Goal: Find contact information: Find contact information

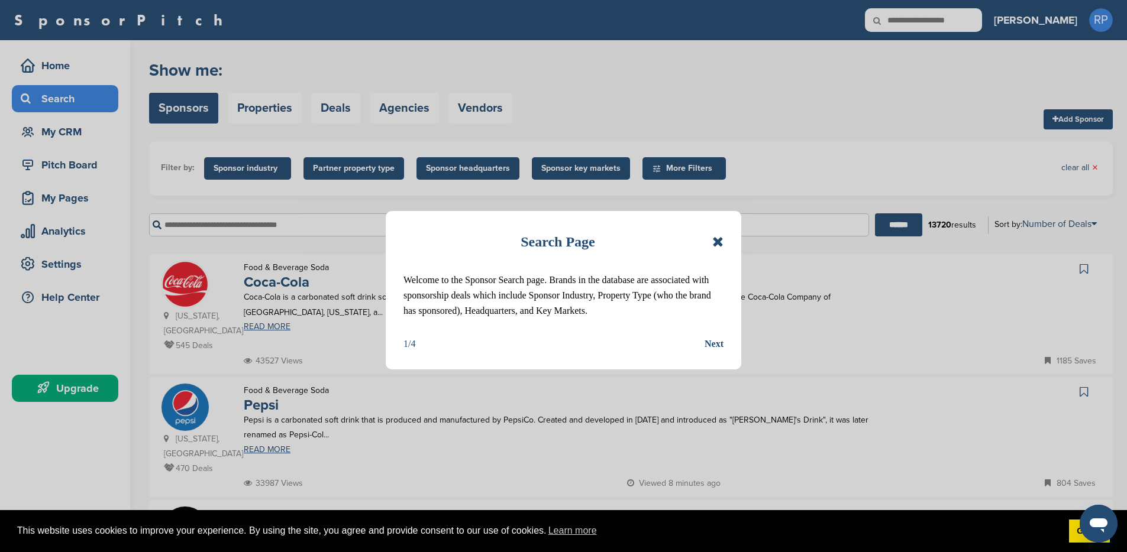
click at [717, 240] on icon at bounding box center [717, 242] width 11 height 14
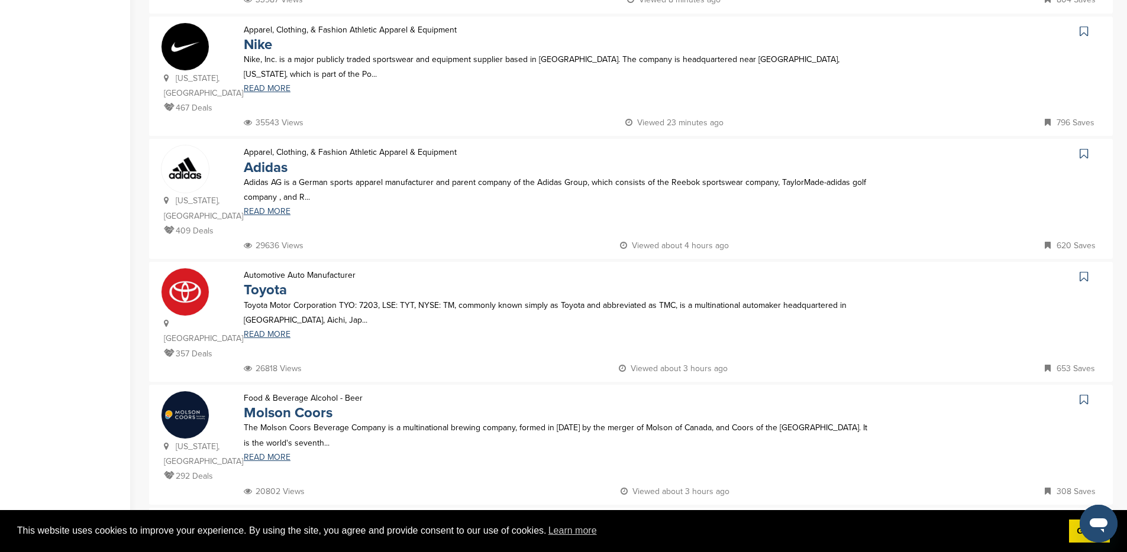
scroll to position [486, 0]
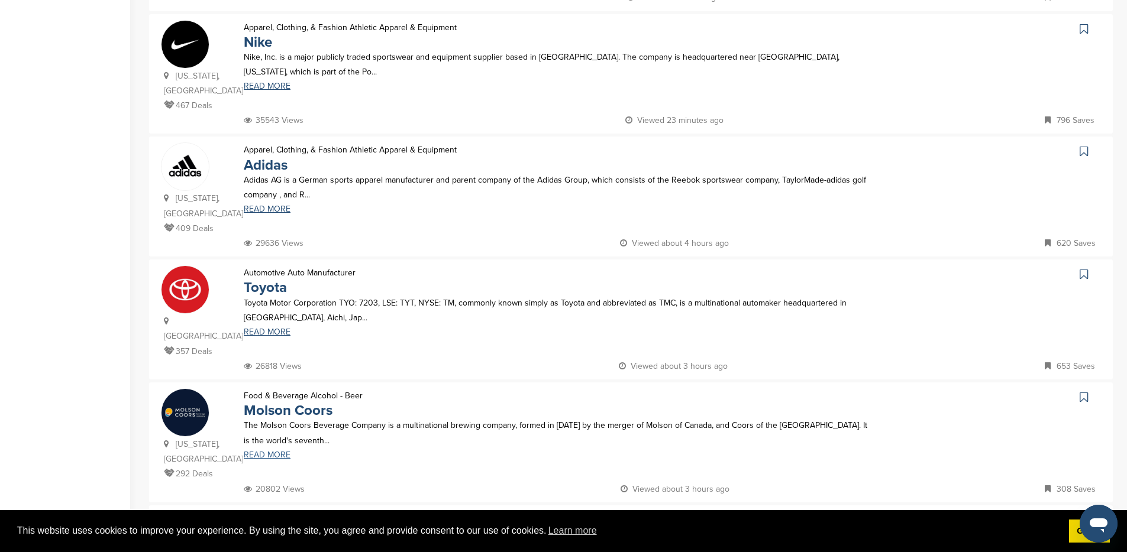
click at [283, 451] on link "READ MORE" at bounding box center [558, 455] width 628 height 8
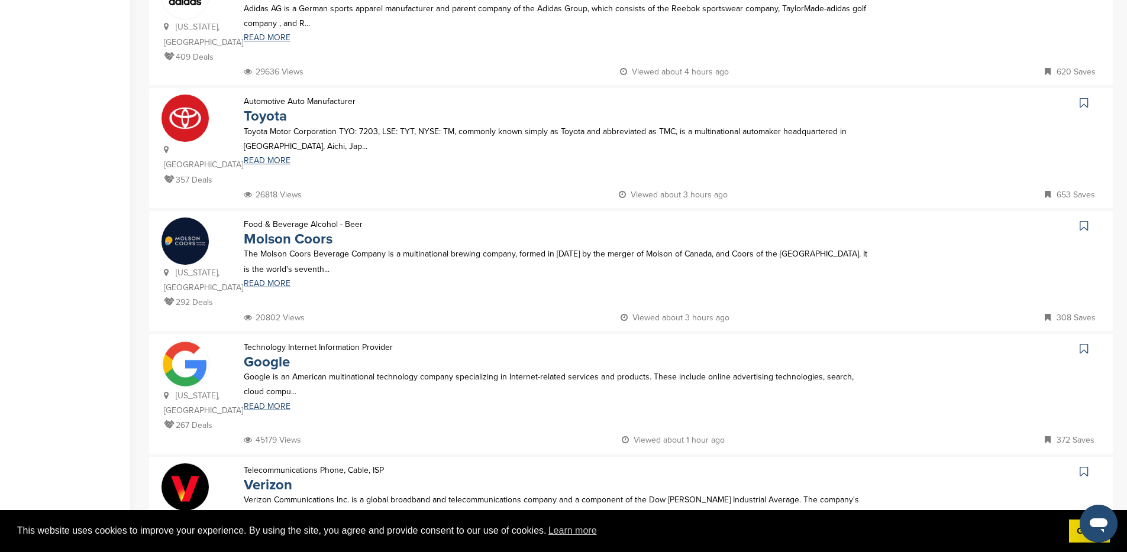
scroll to position [717, 0]
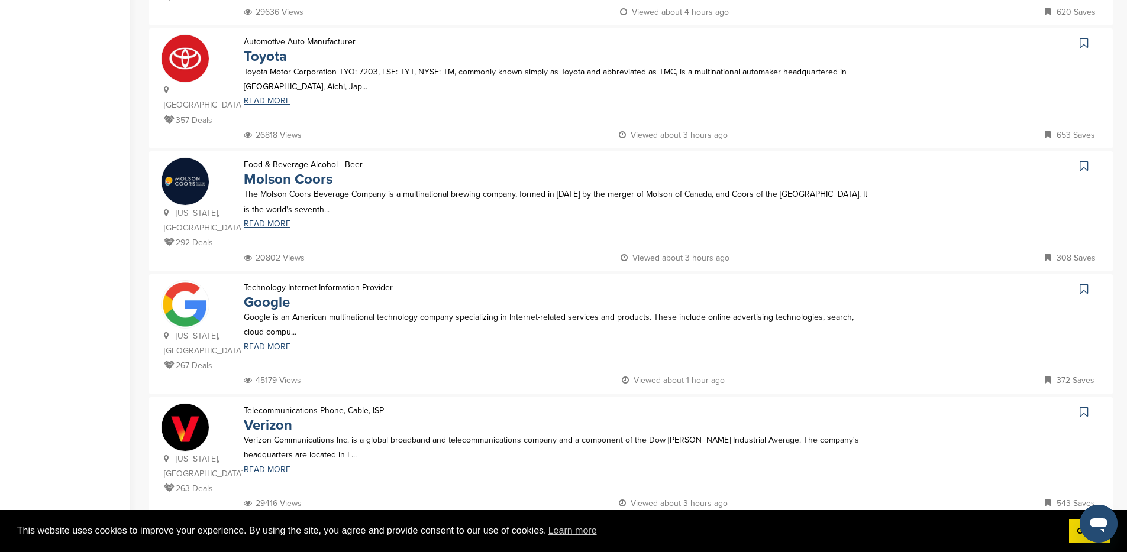
click at [196, 281] on img at bounding box center [184, 304] width 47 height 47
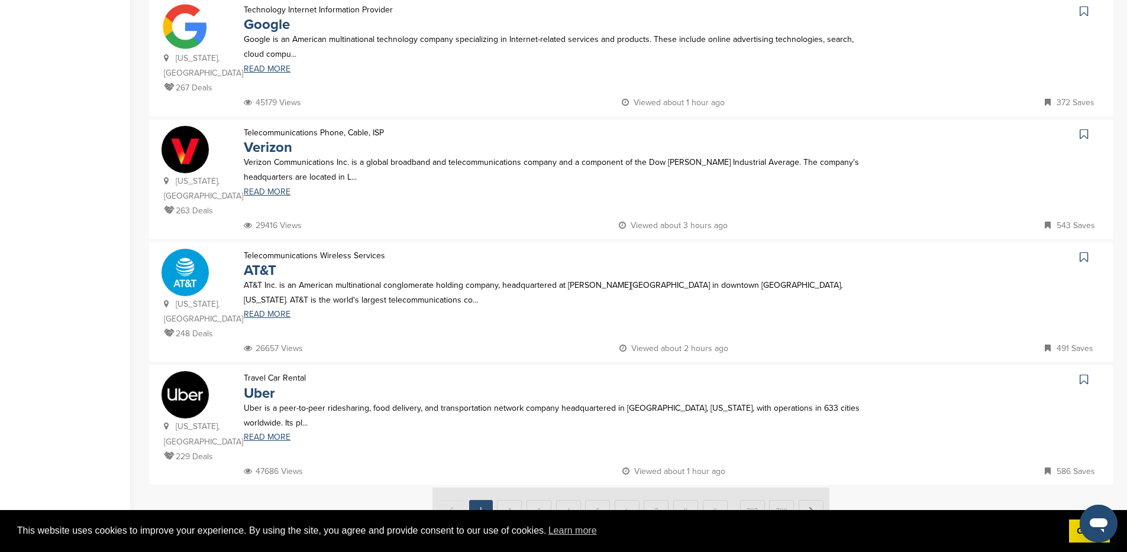
scroll to position [1040, 0]
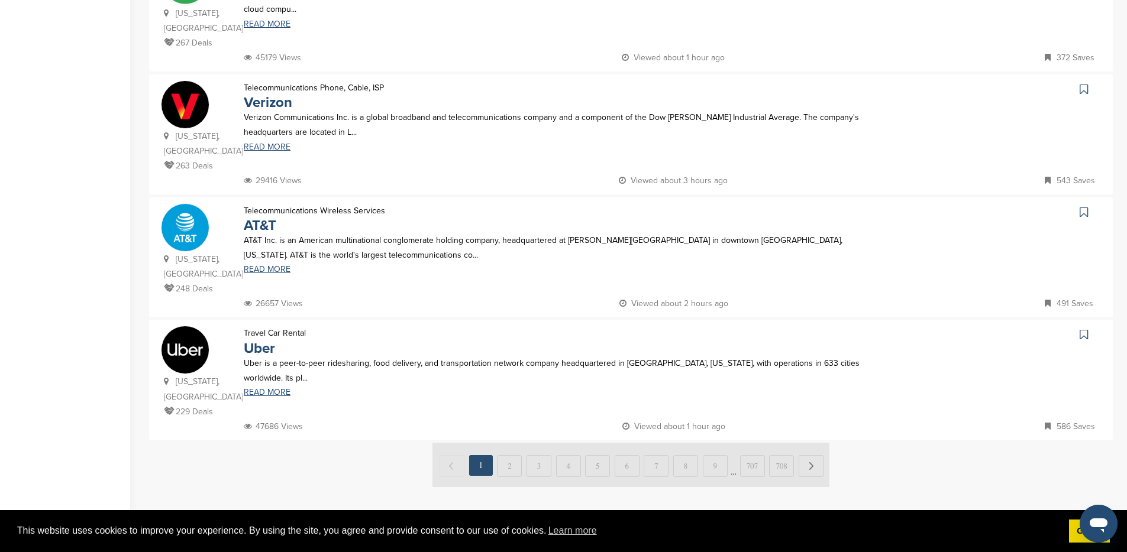
click at [508, 443] on img at bounding box center [630, 465] width 397 height 44
click at [511, 443] on img at bounding box center [630, 465] width 397 height 44
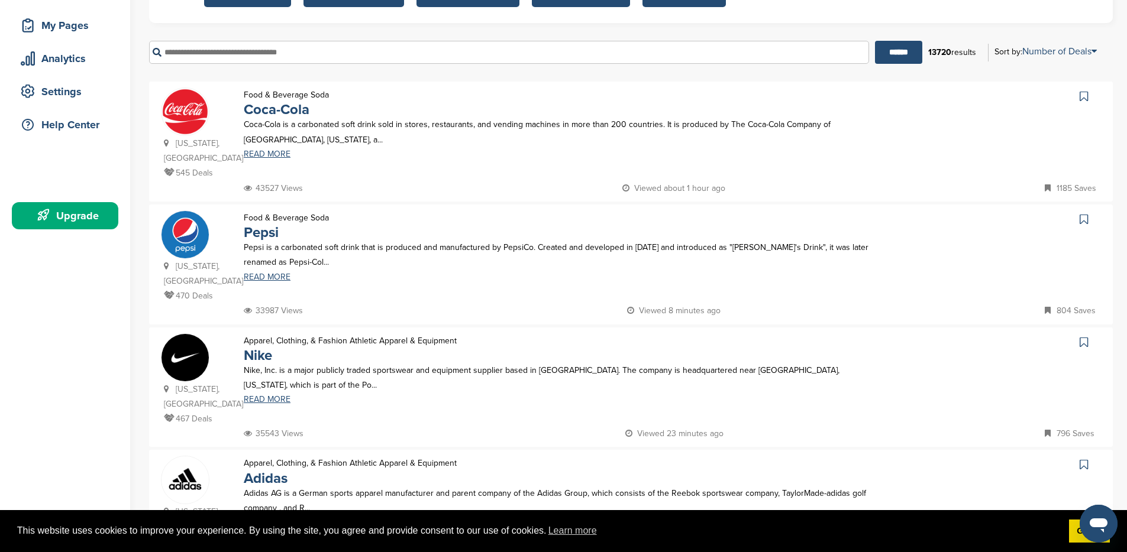
scroll to position [0, 0]
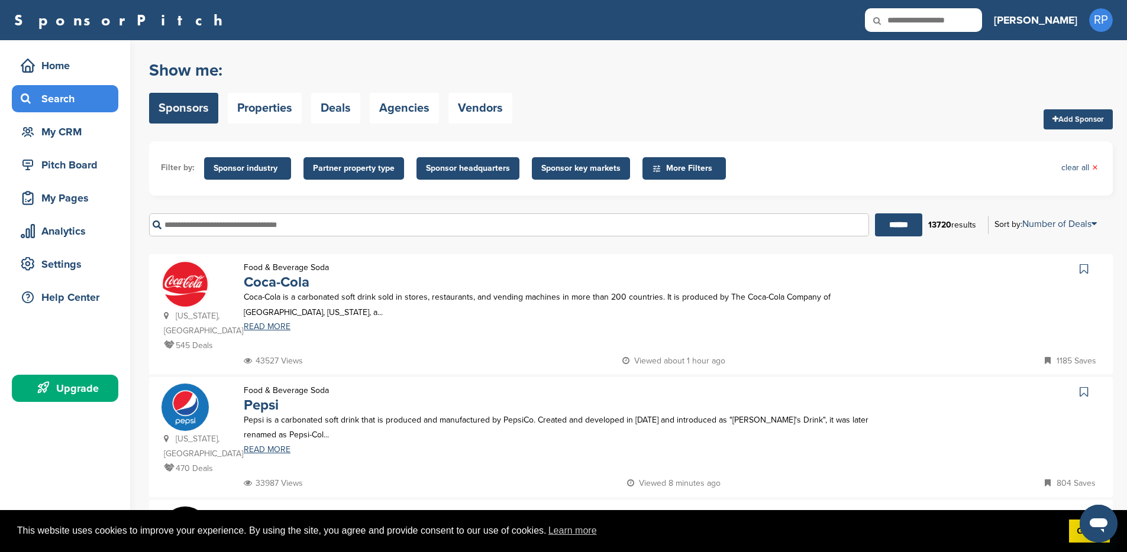
click at [259, 173] on span "Sponsor industry" at bounding box center [248, 168] width 68 height 13
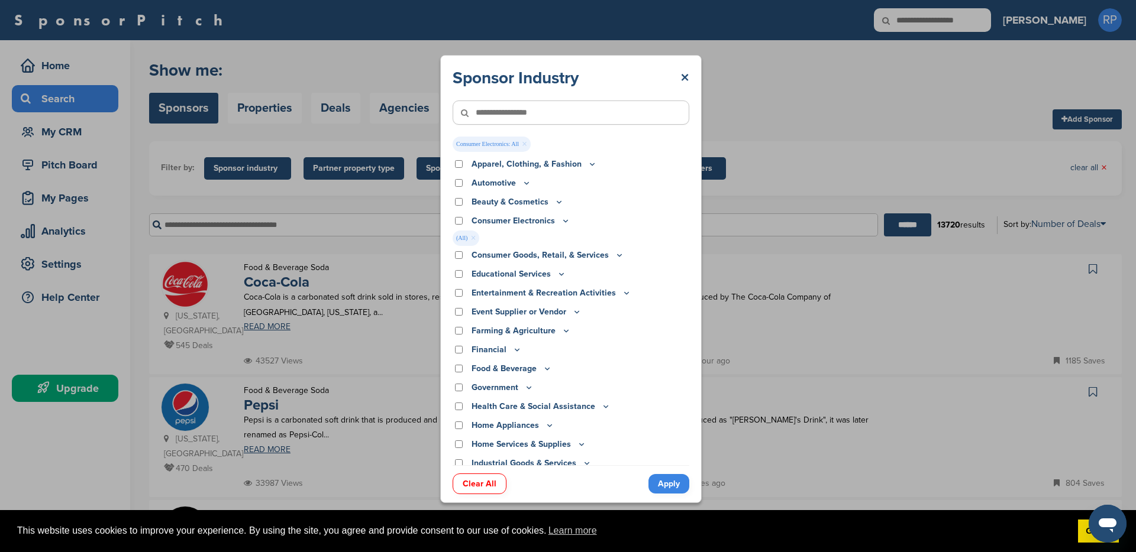
click at [660, 482] on link "Apply" at bounding box center [668, 484] width 41 height 20
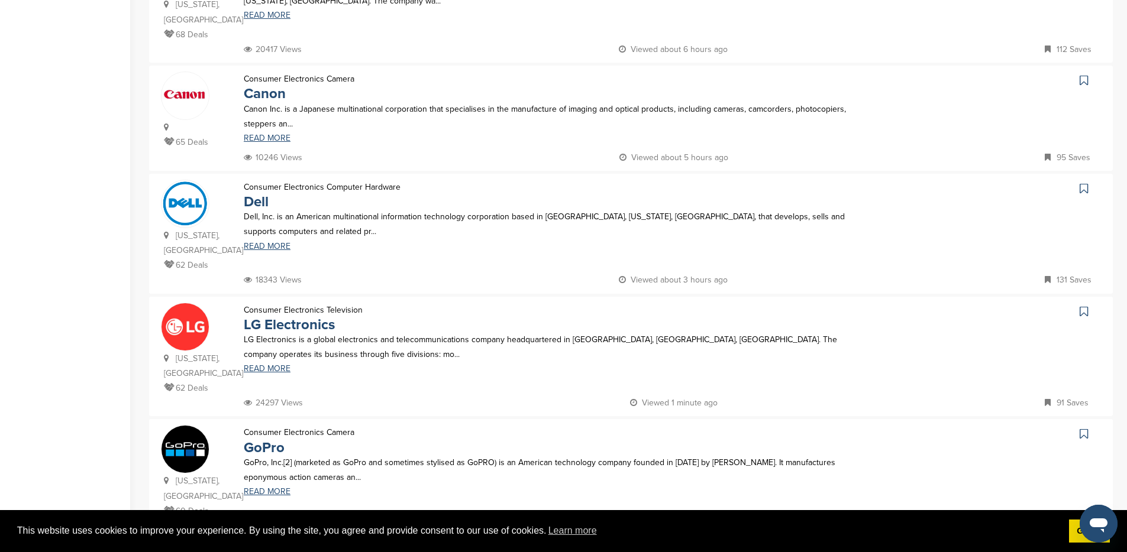
scroll to position [654, 0]
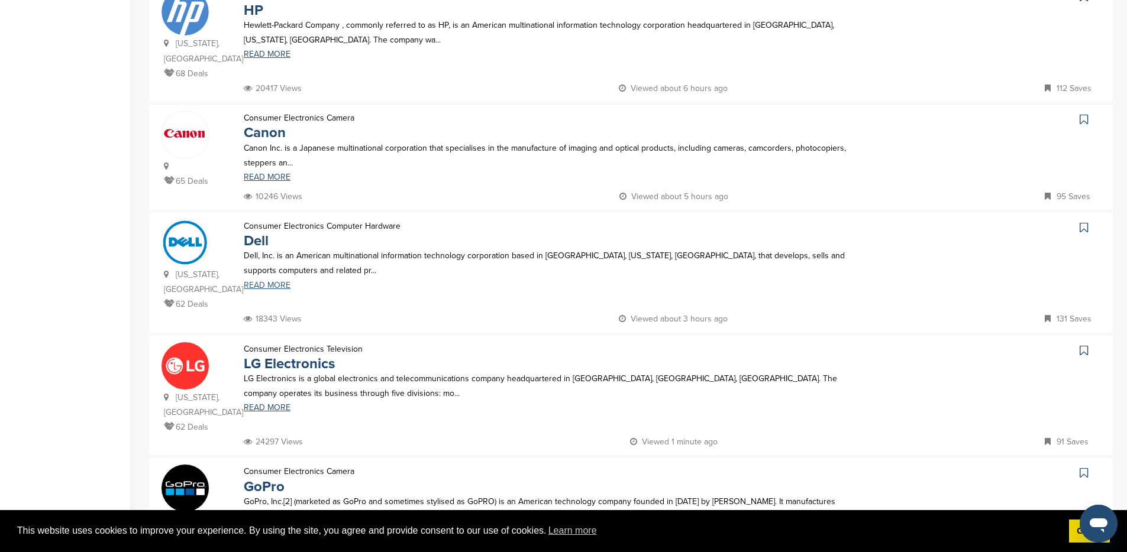
click at [281, 282] on link "READ MORE" at bounding box center [558, 286] width 628 height 8
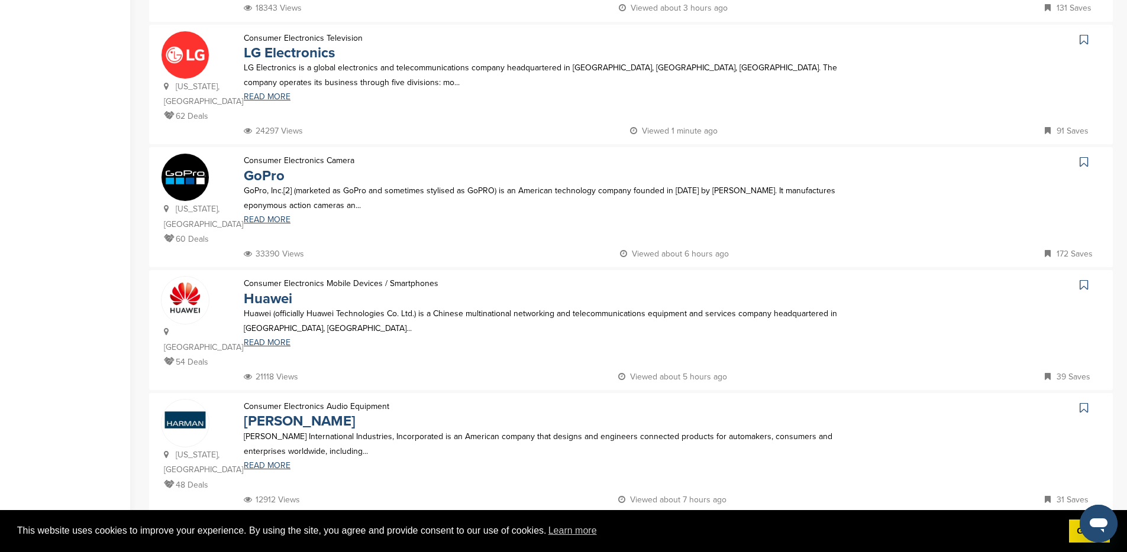
scroll to position [887, 0]
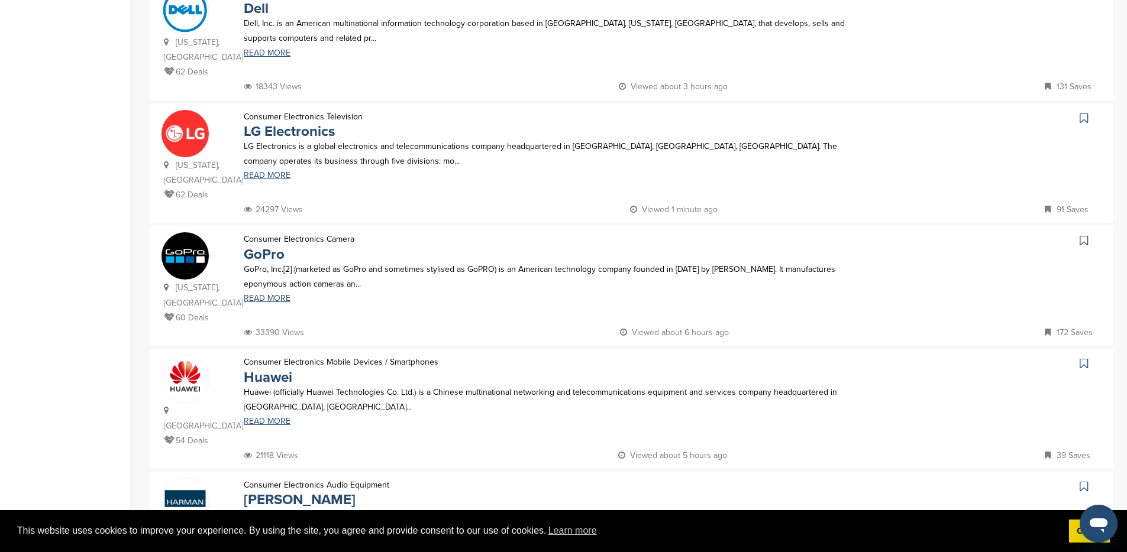
click at [197, 110] on img at bounding box center [184, 133] width 47 height 47
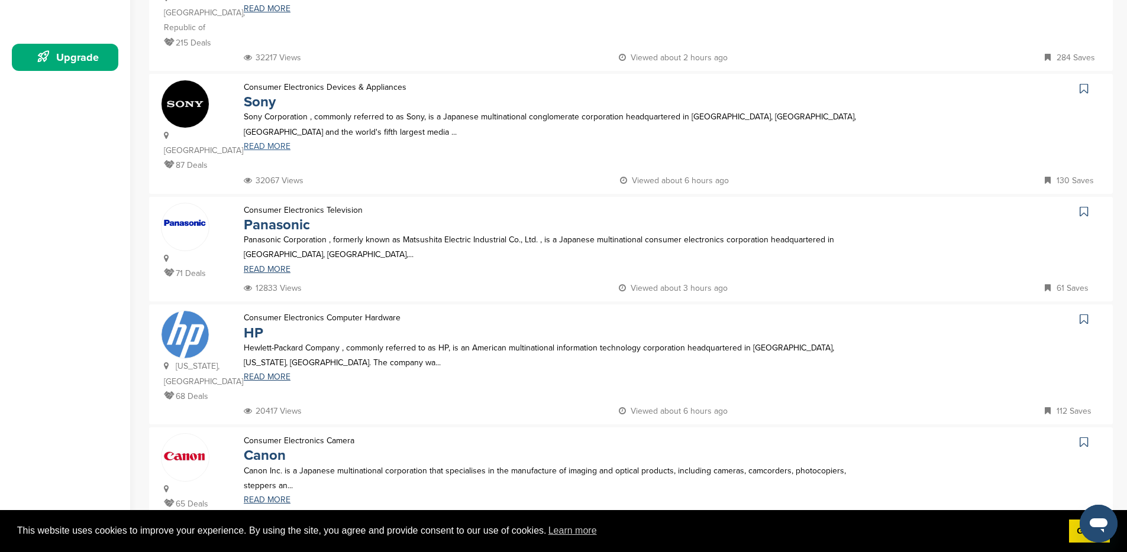
scroll to position [51, 0]
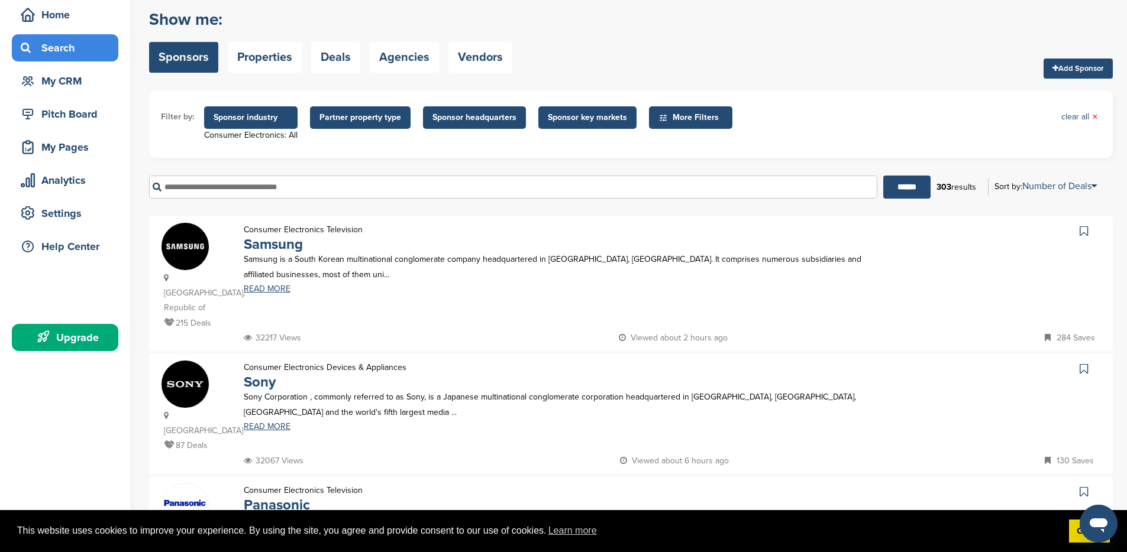
click at [235, 116] on span "Sponsor industry" at bounding box center [251, 117] width 75 height 13
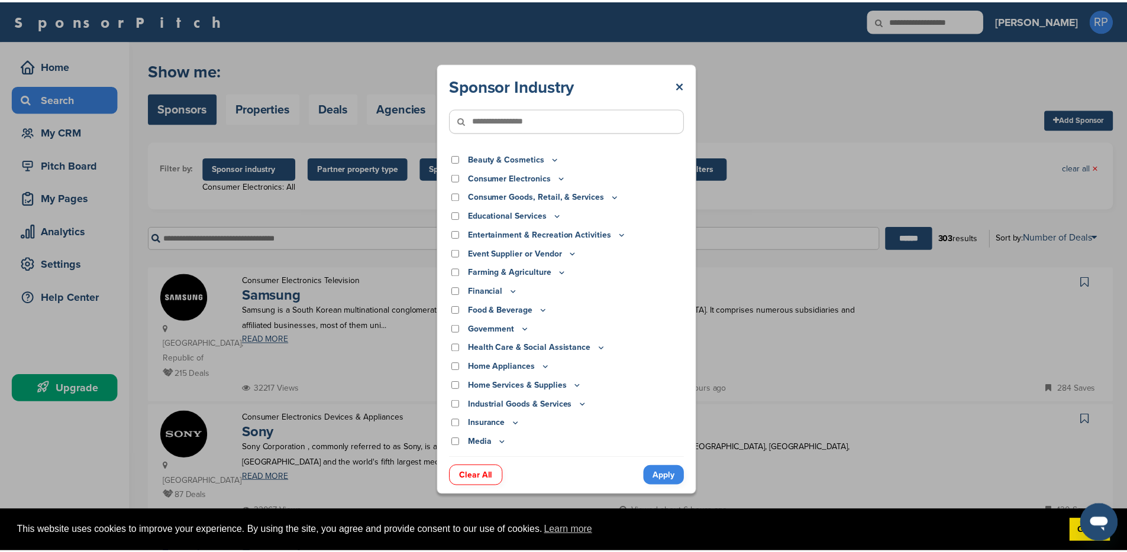
scroll to position [38, 0]
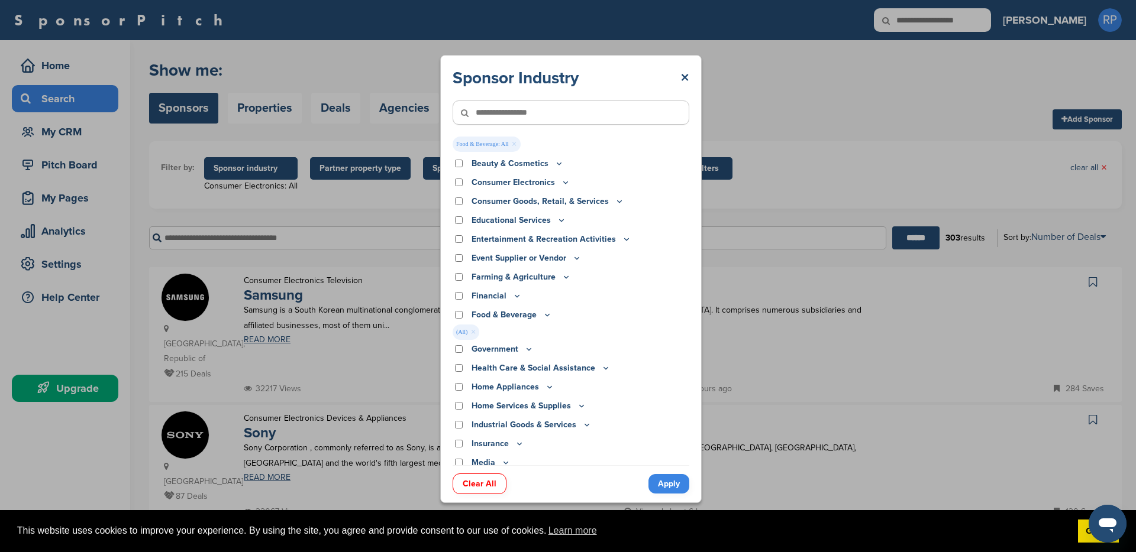
click at [665, 486] on link "Apply" at bounding box center [668, 484] width 41 height 20
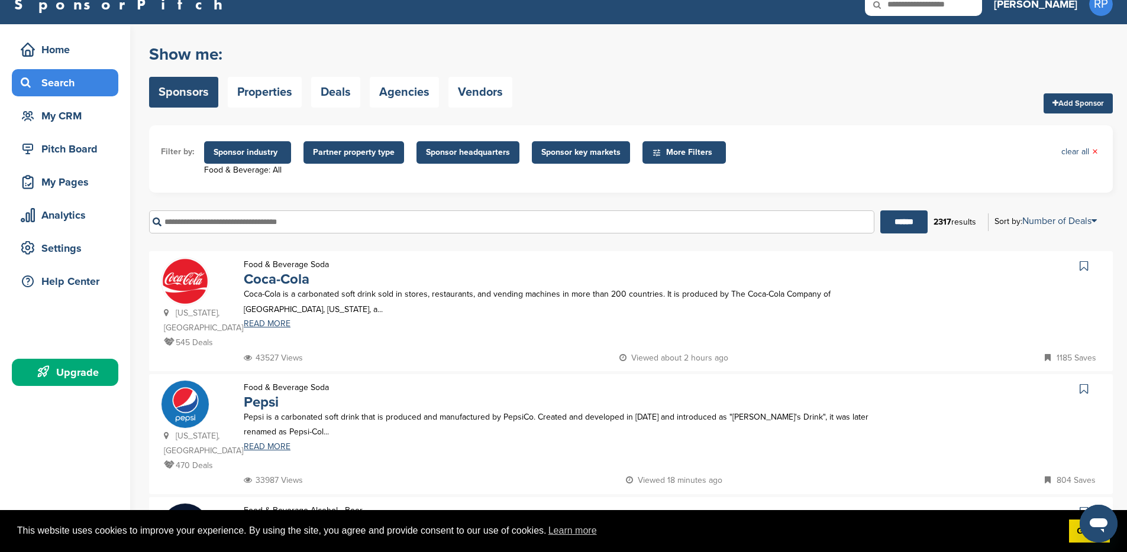
scroll to position [8, 0]
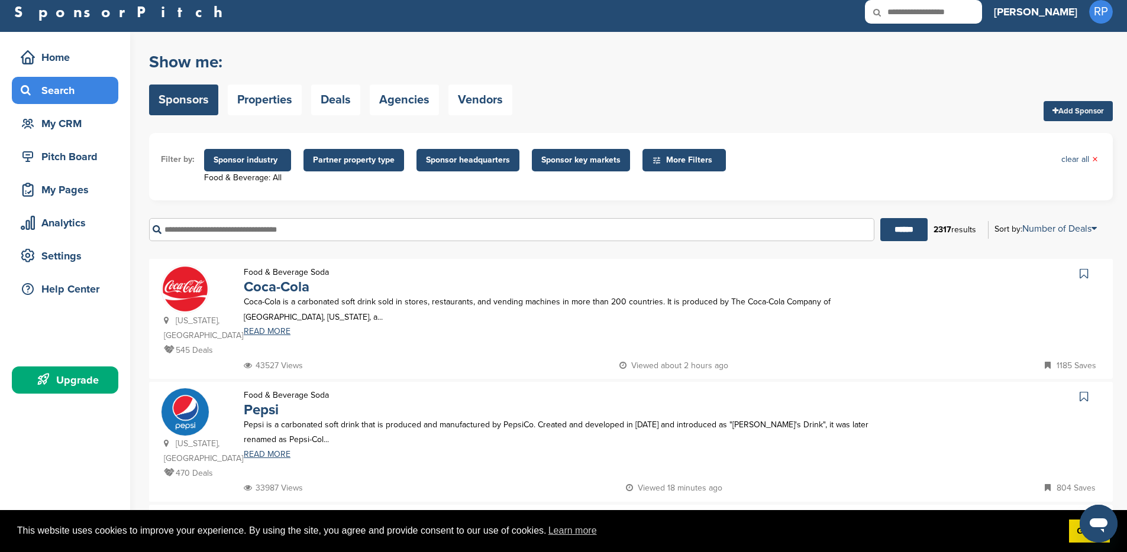
click at [257, 159] on span "Sponsor industry" at bounding box center [248, 160] width 68 height 13
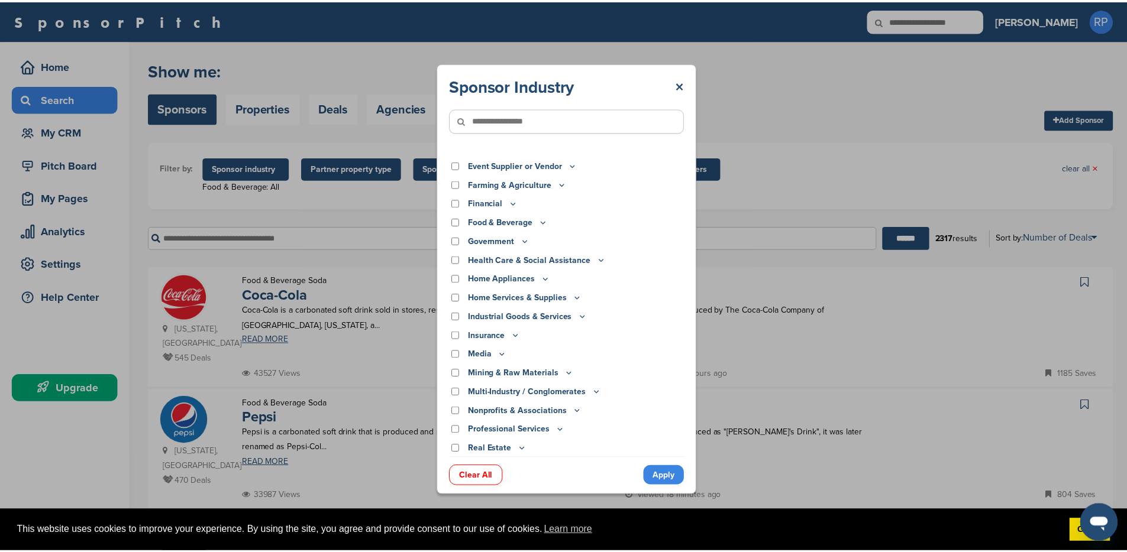
scroll to position [135, 0]
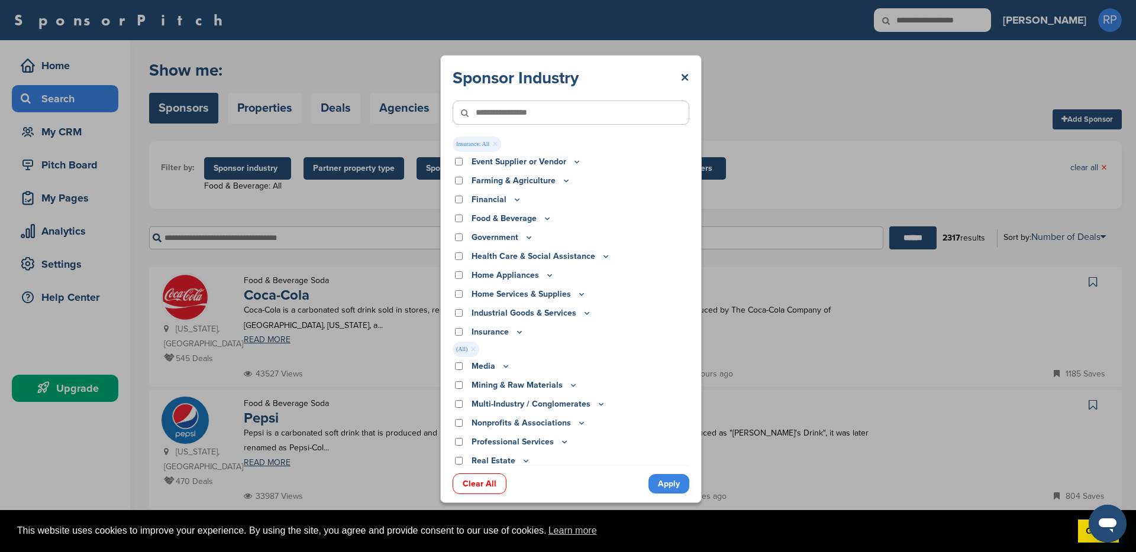
click at [667, 484] on link "Apply" at bounding box center [668, 484] width 41 height 20
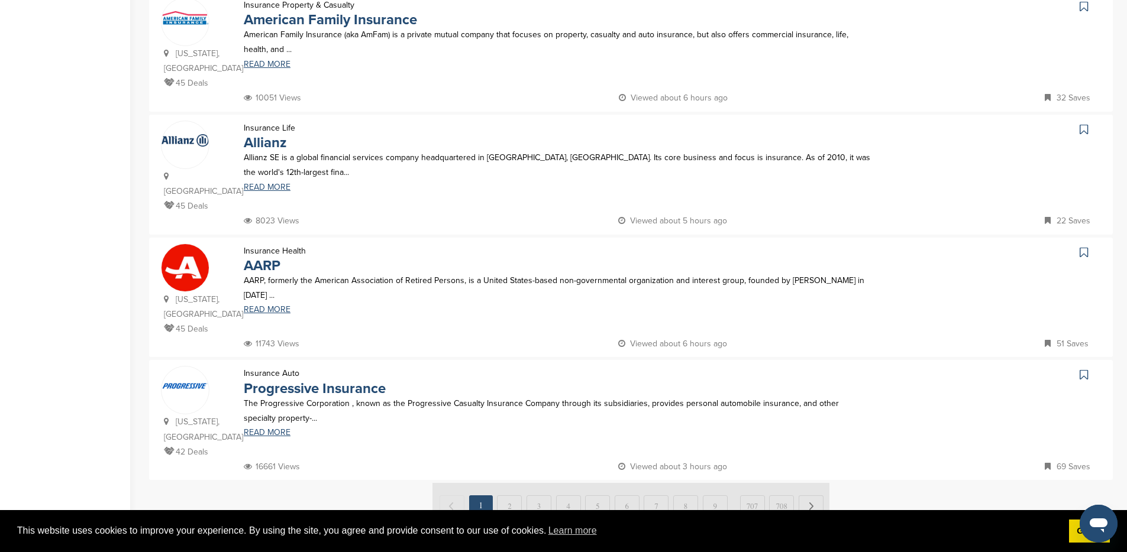
scroll to position [1073, 0]
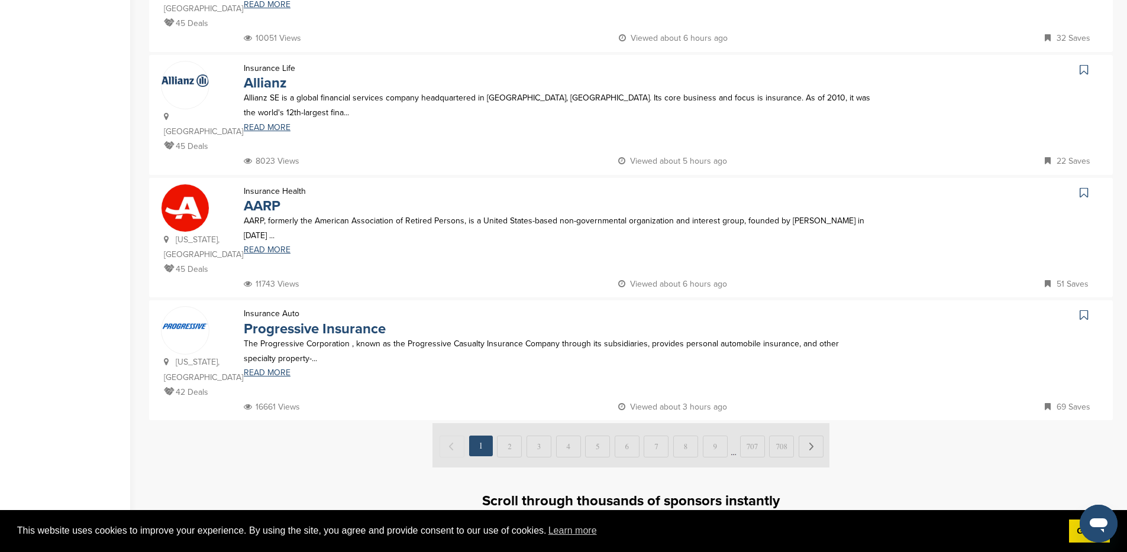
click at [195, 185] on img at bounding box center [184, 208] width 47 height 47
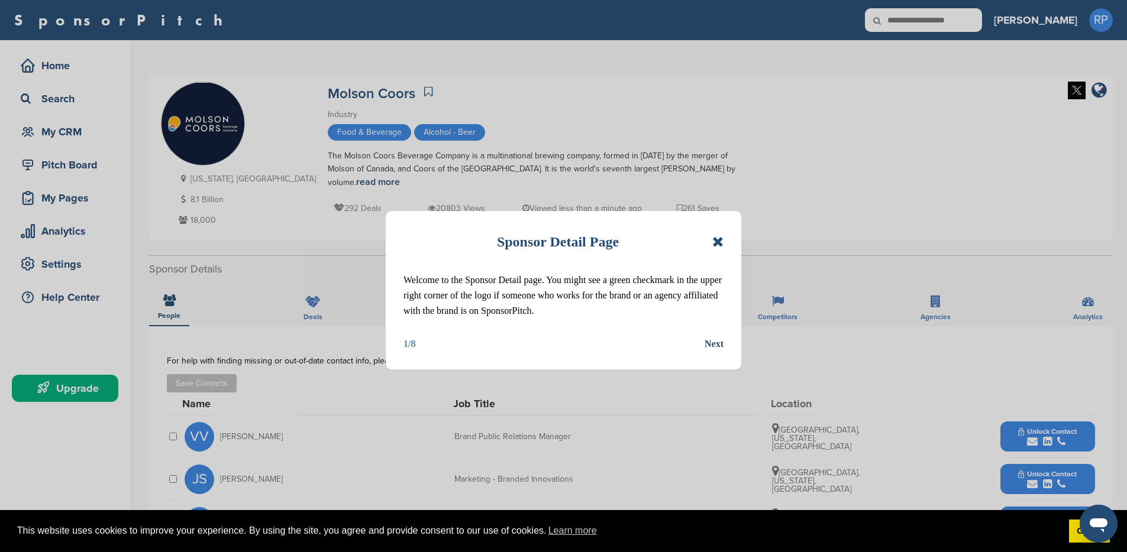
click at [718, 239] on icon at bounding box center [717, 242] width 11 height 14
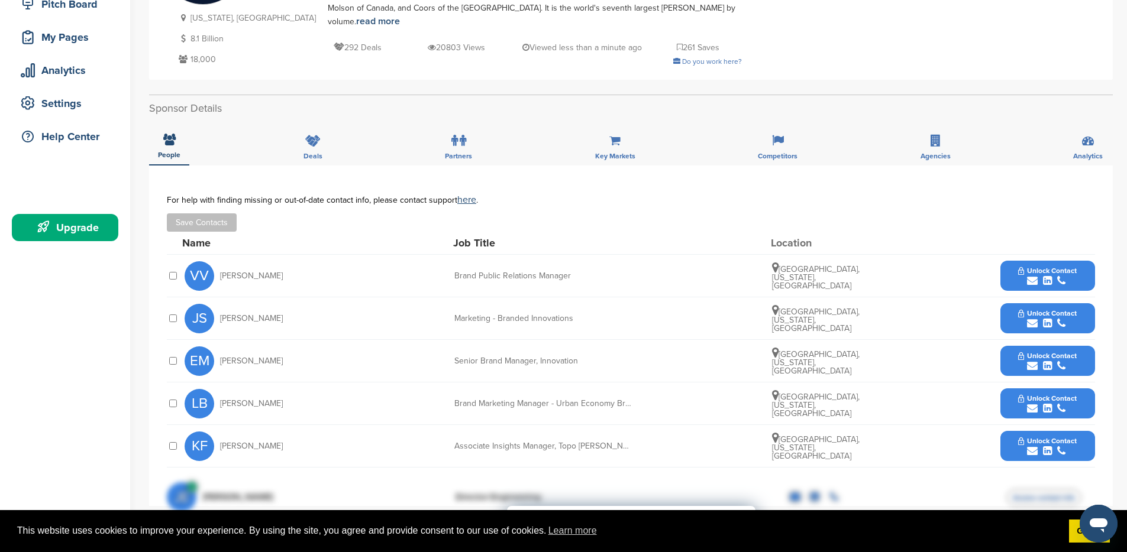
scroll to position [207, 0]
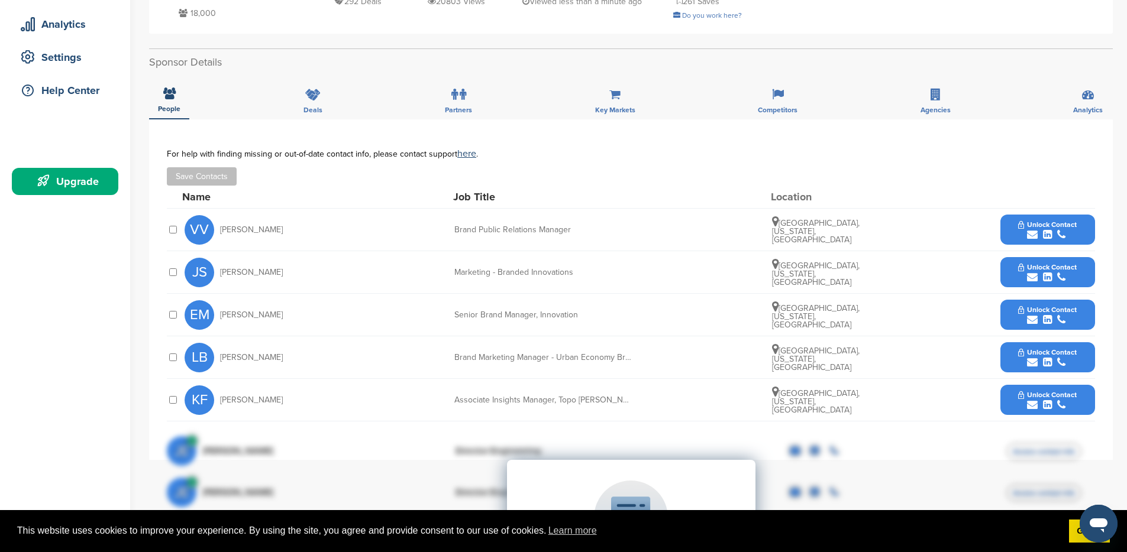
drag, startPoint x: 267, startPoint y: 351, endPoint x: 212, endPoint y: 350, distance: 54.4
click at [212, 350] on div "LB Lucy Bloxam" at bounding box center [250, 358] width 130 height 30
copy div "Lucy Bloxam"
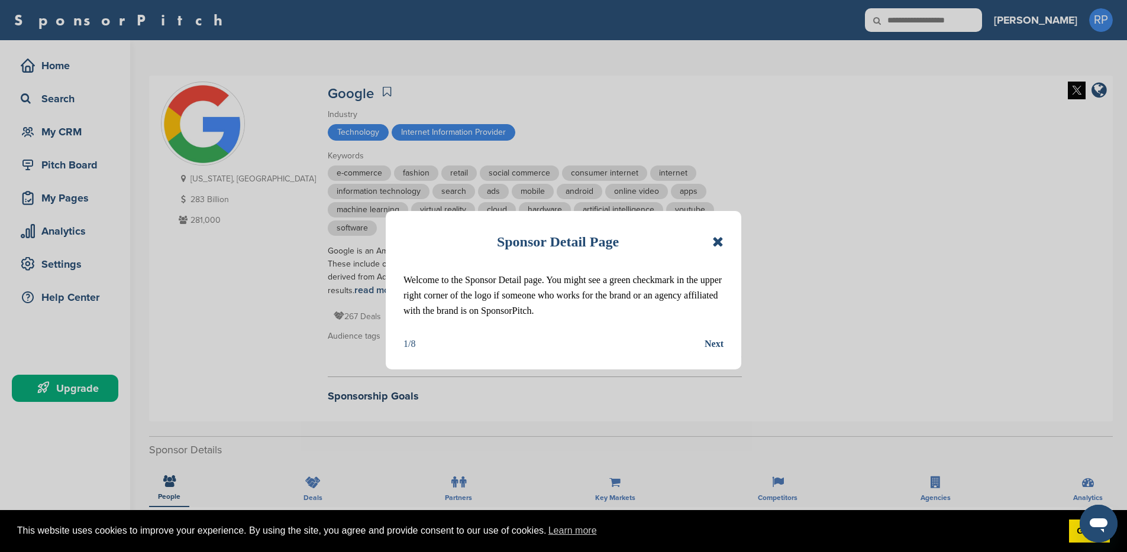
click at [720, 241] on icon at bounding box center [717, 242] width 11 height 14
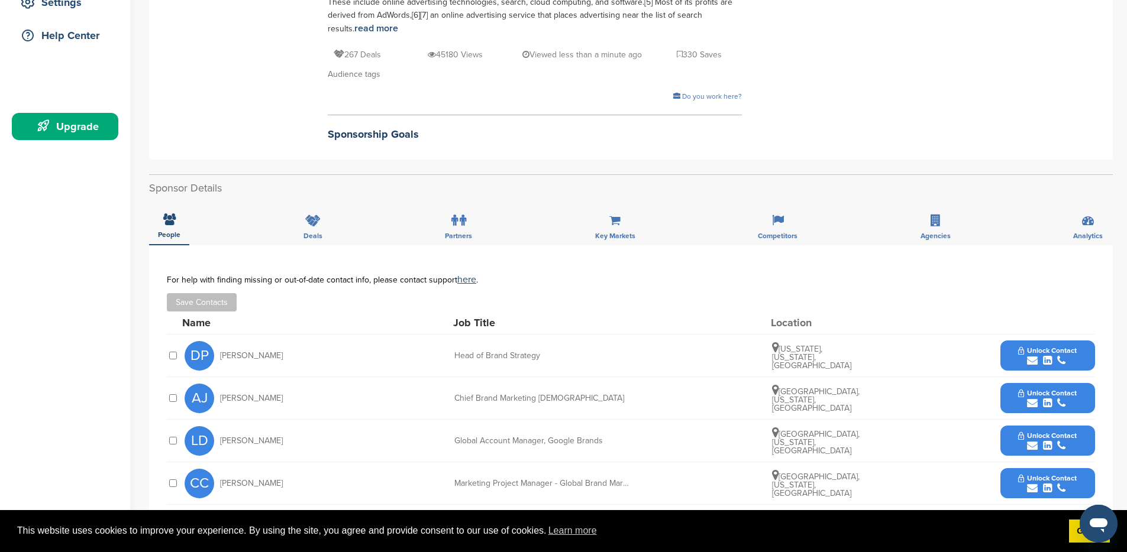
scroll to position [264, 0]
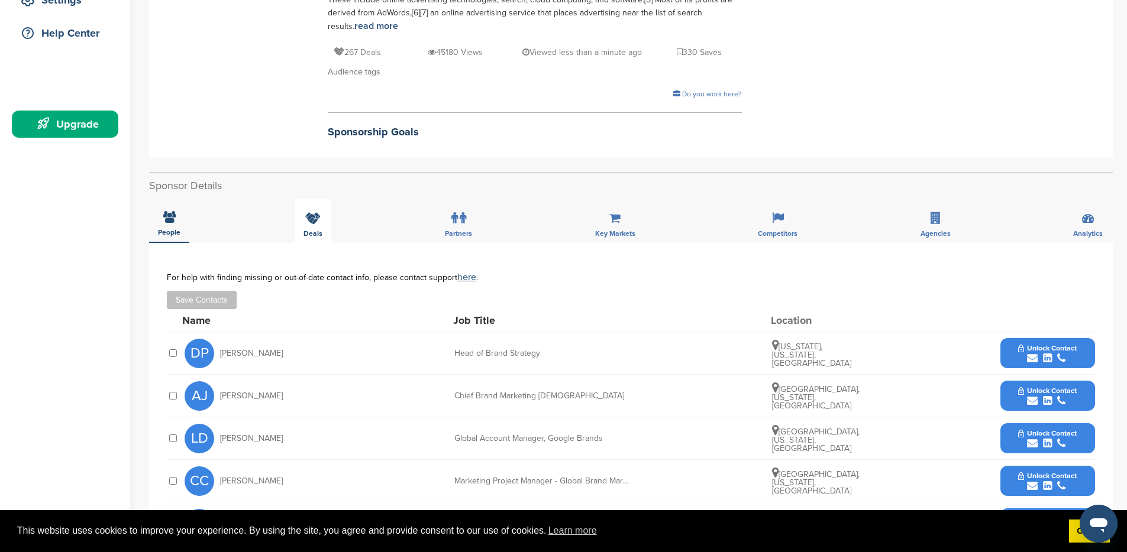
click at [321, 224] on div "Deals" at bounding box center [313, 221] width 37 height 44
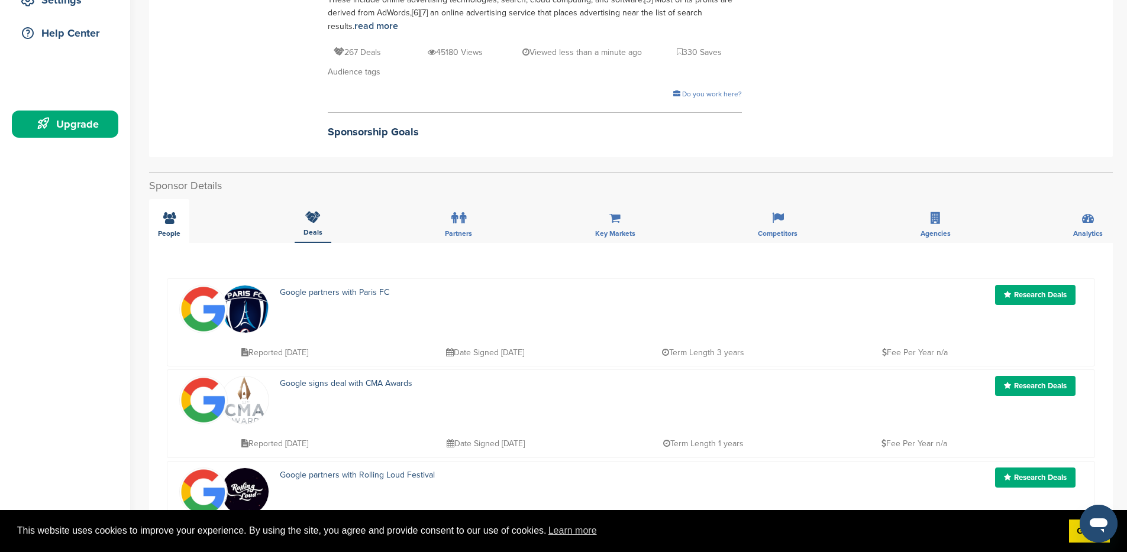
click at [187, 220] on div "People" at bounding box center [169, 221] width 40 height 44
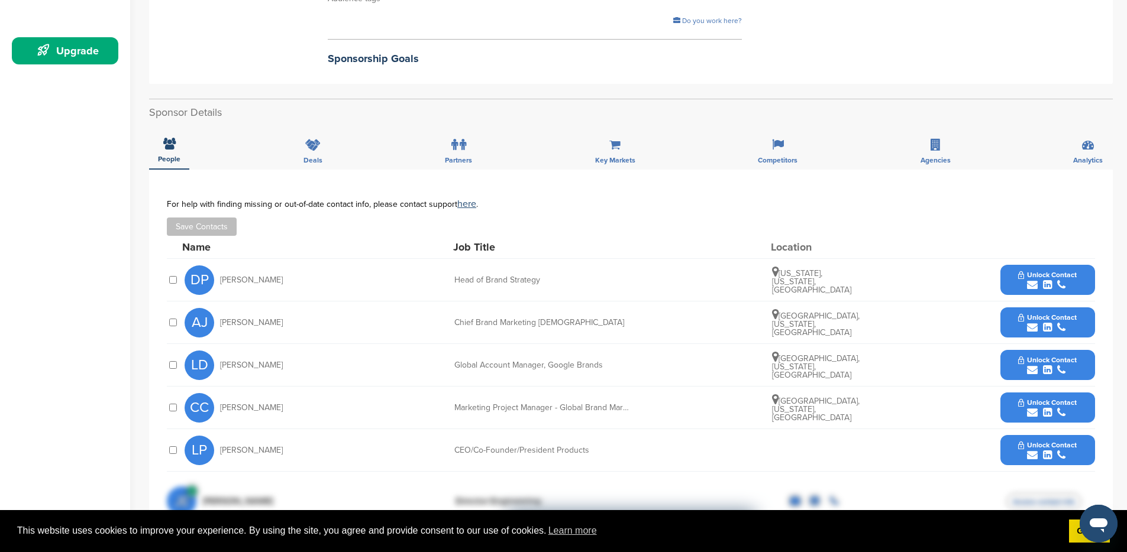
scroll to position [393, 0]
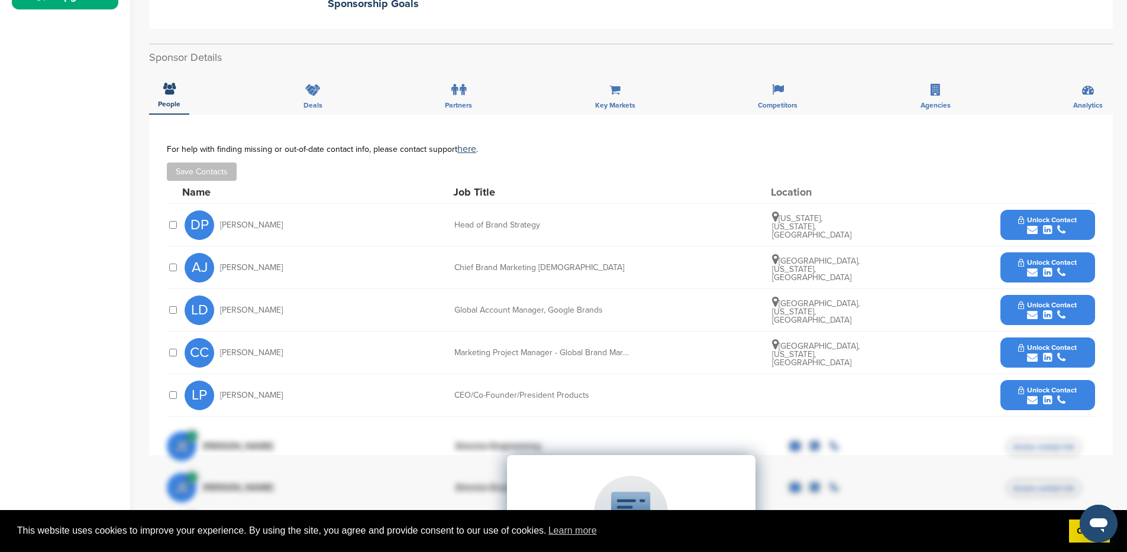
drag, startPoint x: 286, startPoint y: 352, endPoint x: 218, endPoint y: 353, distance: 67.4
click at [218, 353] on div "CC Cathrine Cortez" at bounding box center [250, 353] width 130 height 30
copy span "Cathrine Cortez"
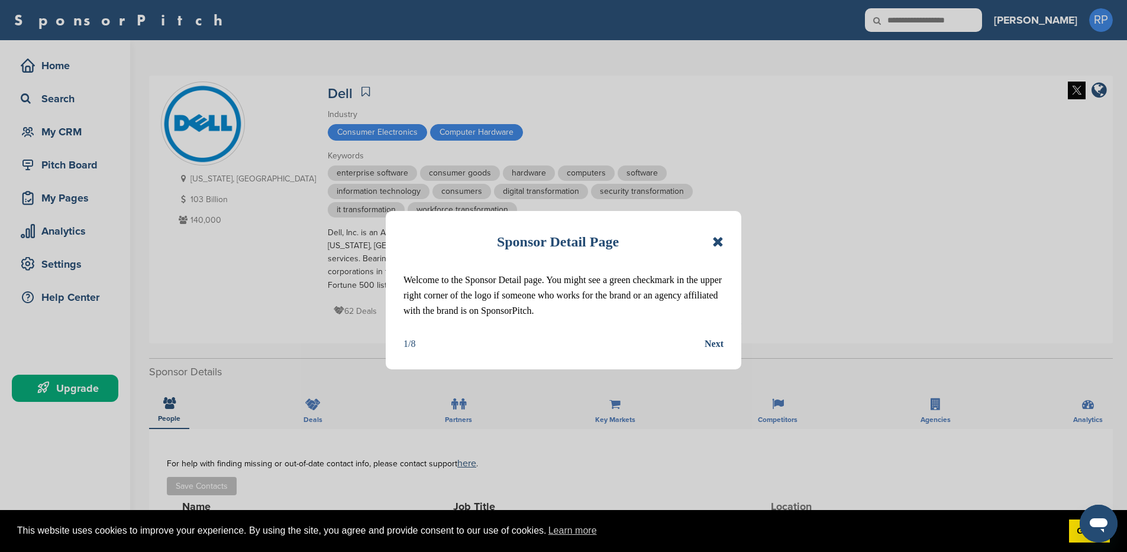
click at [720, 235] on icon at bounding box center [717, 242] width 11 height 14
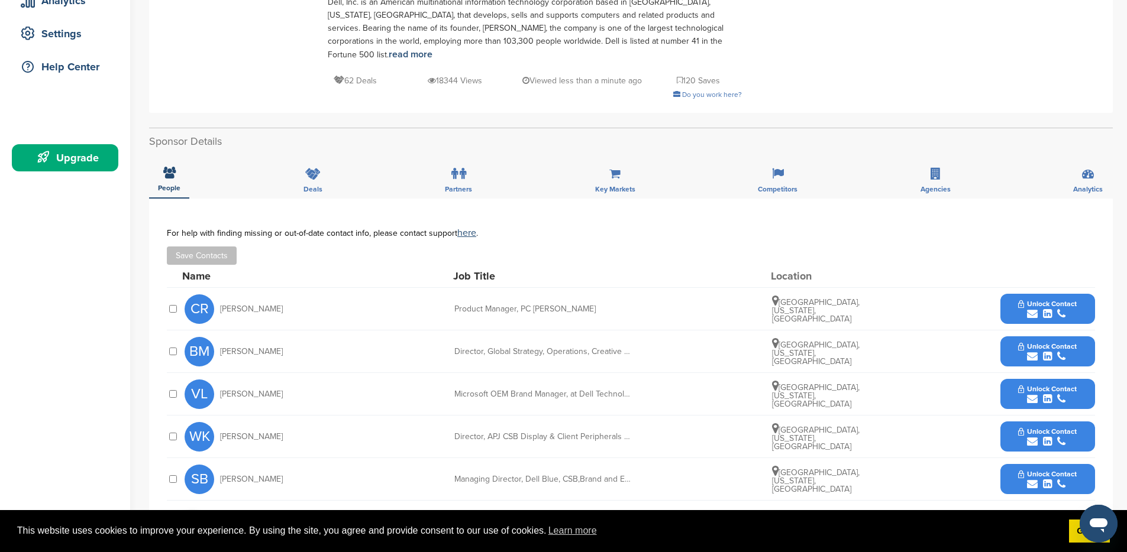
scroll to position [315, 0]
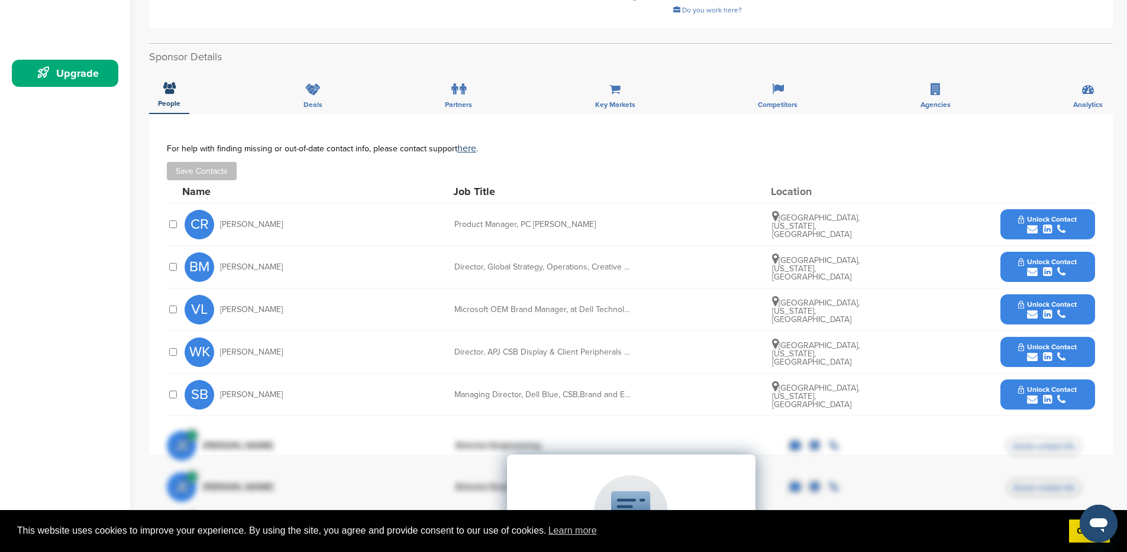
drag, startPoint x: 299, startPoint y: 209, endPoint x: 221, endPoint y: 210, distance: 77.5
click at [221, 210] on div "CR Courtney Rodriguez" at bounding box center [250, 225] width 130 height 30
copy span "Courtney Rodriguez"
drag, startPoint x: 300, startPoint y: 341, endPoint x: 221, endPoint y: 342, distance: 79.9
click at [221, 342] on div "WK Wouter Kokelenberg" at bounding box center [250, 353] width 130 height 30
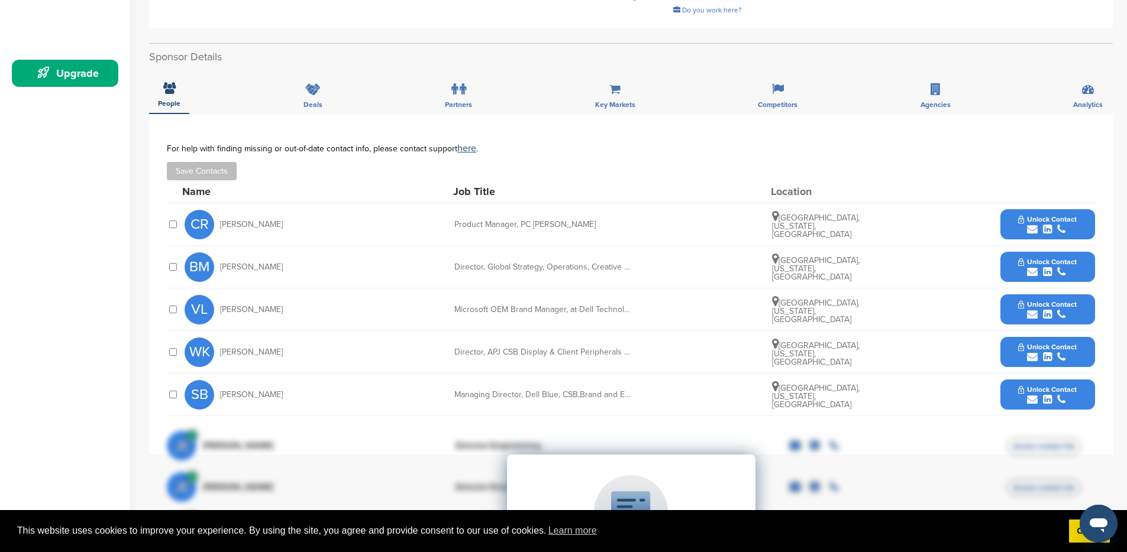
click at [286, 295] on div "VL Victoria Loranc" at bounding box center [250, 310] width 130 height 30
drag, startPoint x: 278, startPoint y: 296, endPoint x: 222, endPoint y: 295, distance: 55.6
click at [222, 295] on div "VL Victoria Loranc" at bounding box center [250, 310] width 130 height 30
copy span "Victoria Loranc"
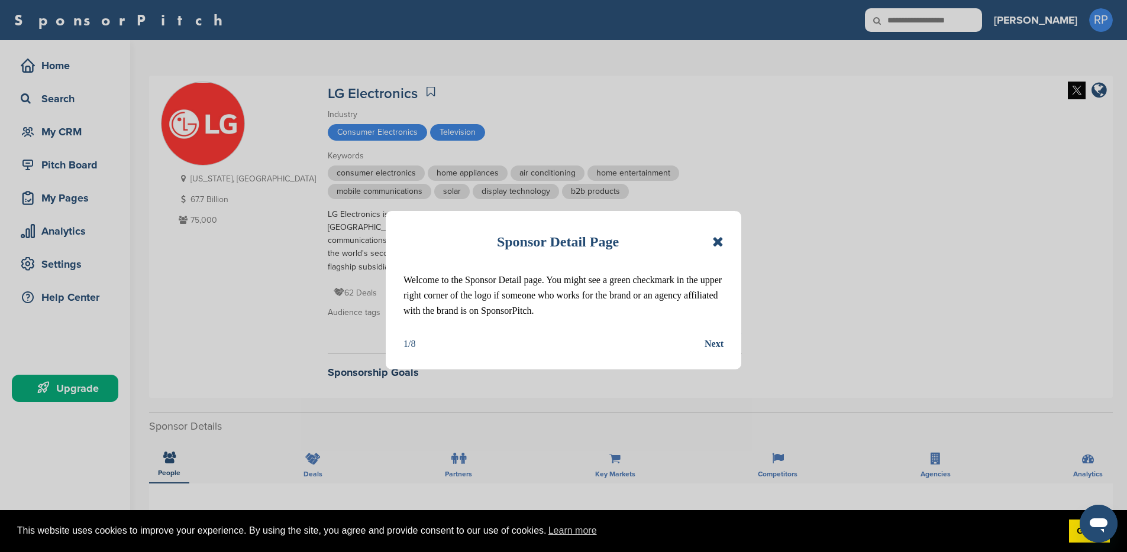
click at [718, 240] on icon at bounding box center [717, 242] width 11 height 14
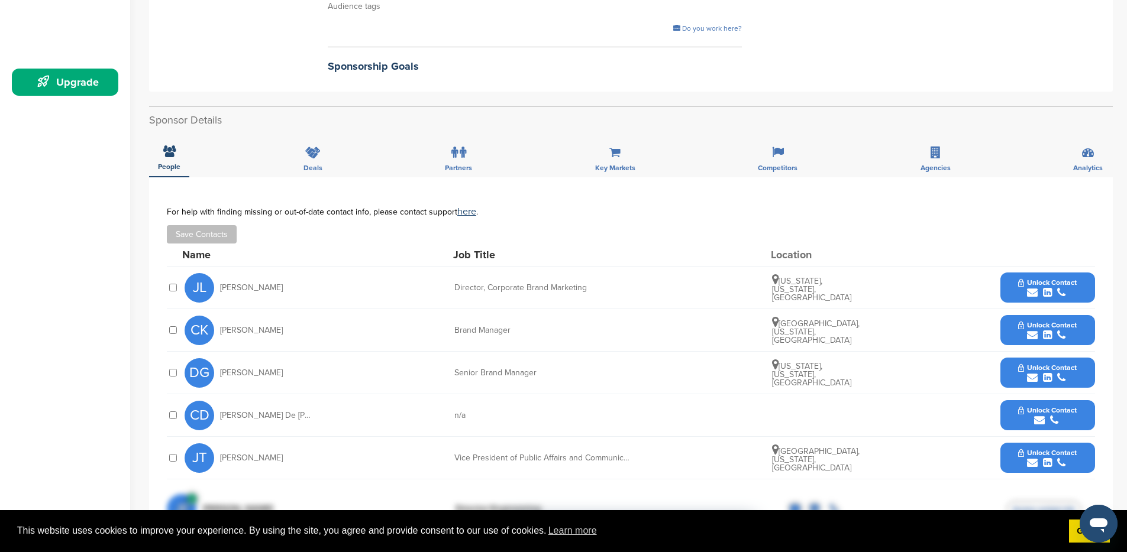
scroll to position [312, 0]
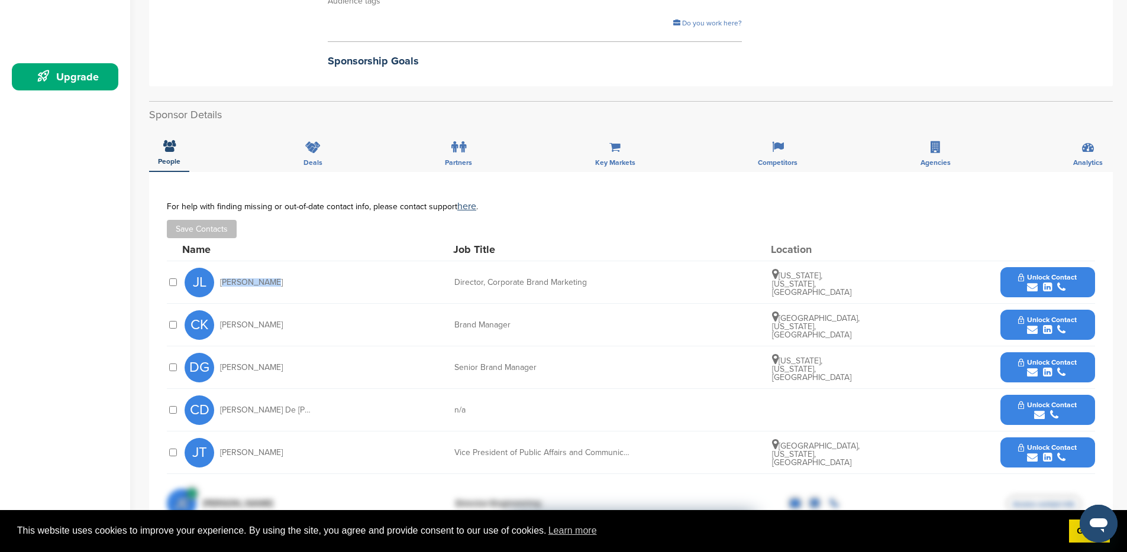
drag, startPoint x: 269, startPoint y: 282, endPoint x: 221, endPoint y: 283, distance: 47.9
click at [218, 284] on div "JL [PERSON_NAME]" at bounding box center [250, 283] width 130 height 30
copy span "[PERSON_NAME]"
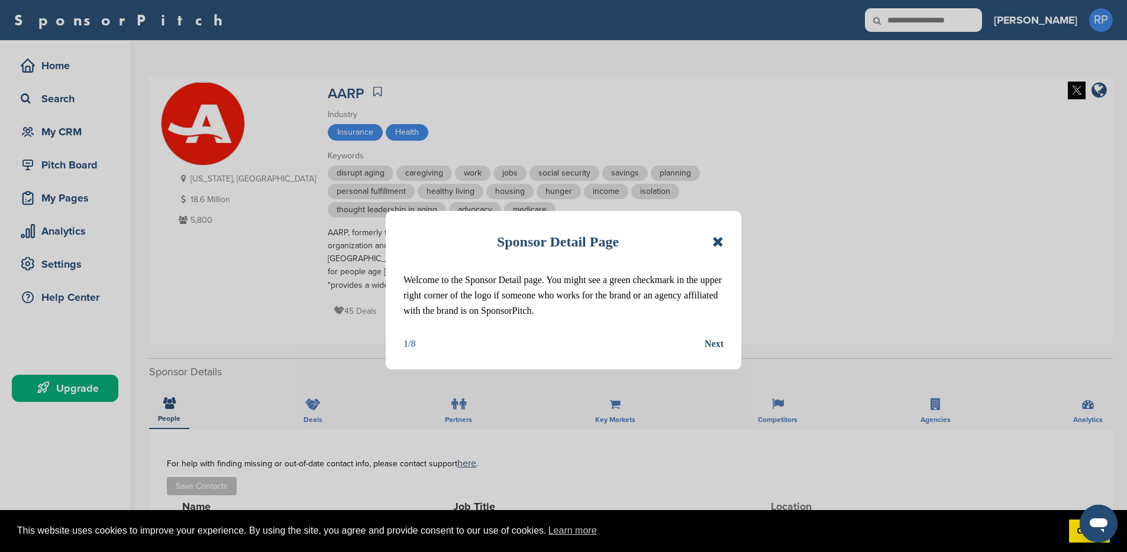
click at [717, 241] on icon at bounding box center [717, 242] width 11 height 14
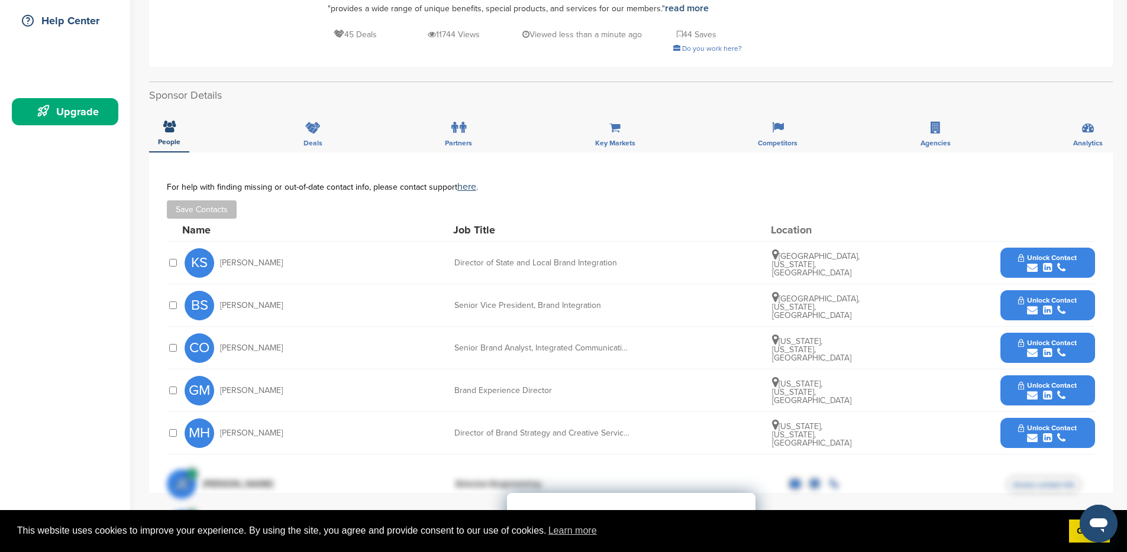
scroll to position [322, 0]
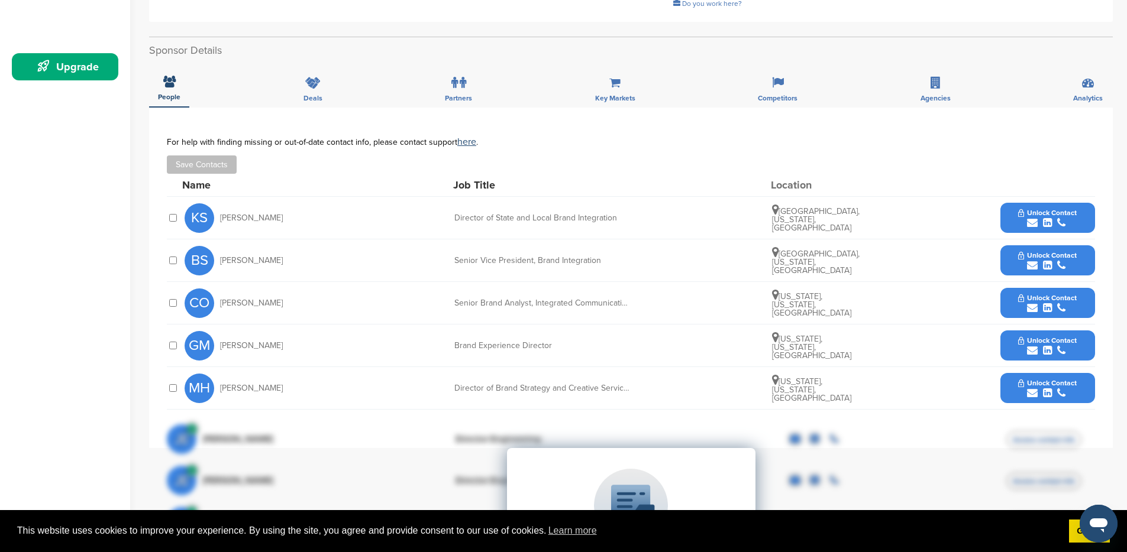
drag, startPoint x: 279, startPoint y: 257, endPoint x: 221, endPoint y: 257, distance: 58.0
click at [221, 257] on div "BS [PERSON_NAME]" at bounding box center [250, 261] width 130 height 30
drag, startPoint x: 287, startPoint y: 347, endPoint x: 229, endPoint y: 346, distance: 58.0
click at [229, 346] on div "GM [PERSON_NAME]" at bounding box center [250, 346] width 130 height 30
drag, startPoint x: 289, startPoint y: 261, endPoint x: 219, endPoint y: 259, distance: 69.8
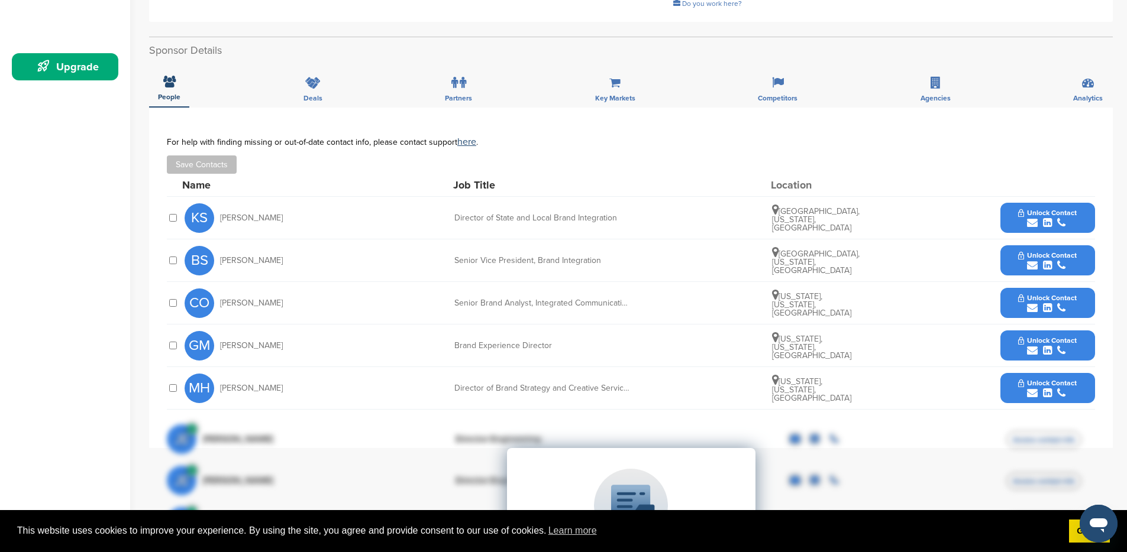
click at [219, 259] on div "BS [PERSON_NAME]" at bounding box center [250, 261] width 130 height 30
copy span "[PERSON_NAME]"
